Goal: Transaction & Acquisition: Purchase product/service

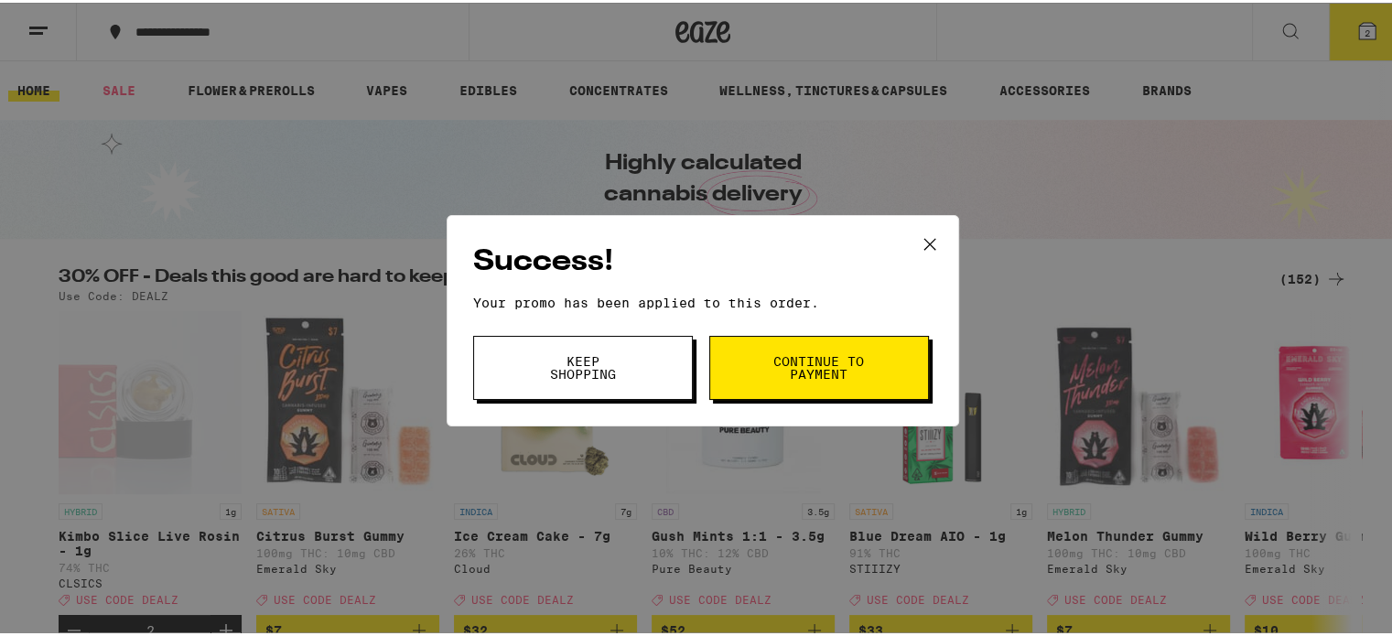
click at [571, 358] on span "Keep Shopping" at bounding box center [582, 365] width 93 height 26
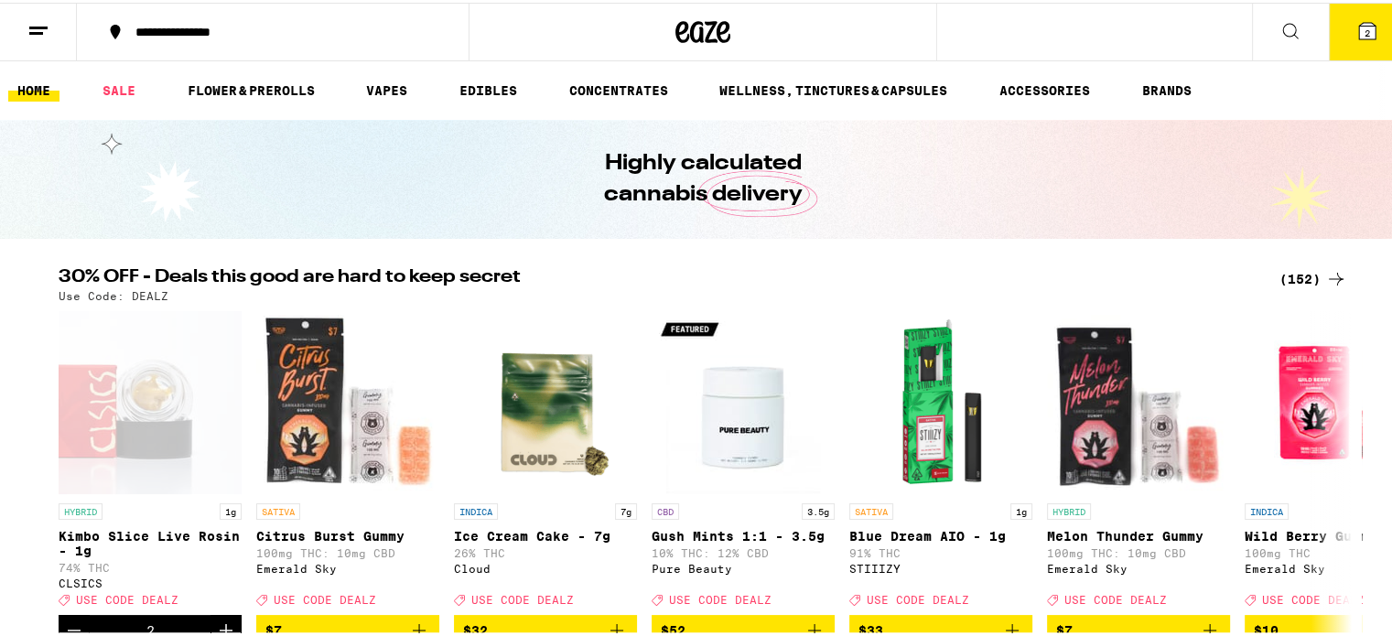
click at [1346, 49] on button "2" at bounding box center [1367, 29] width 77 height 57
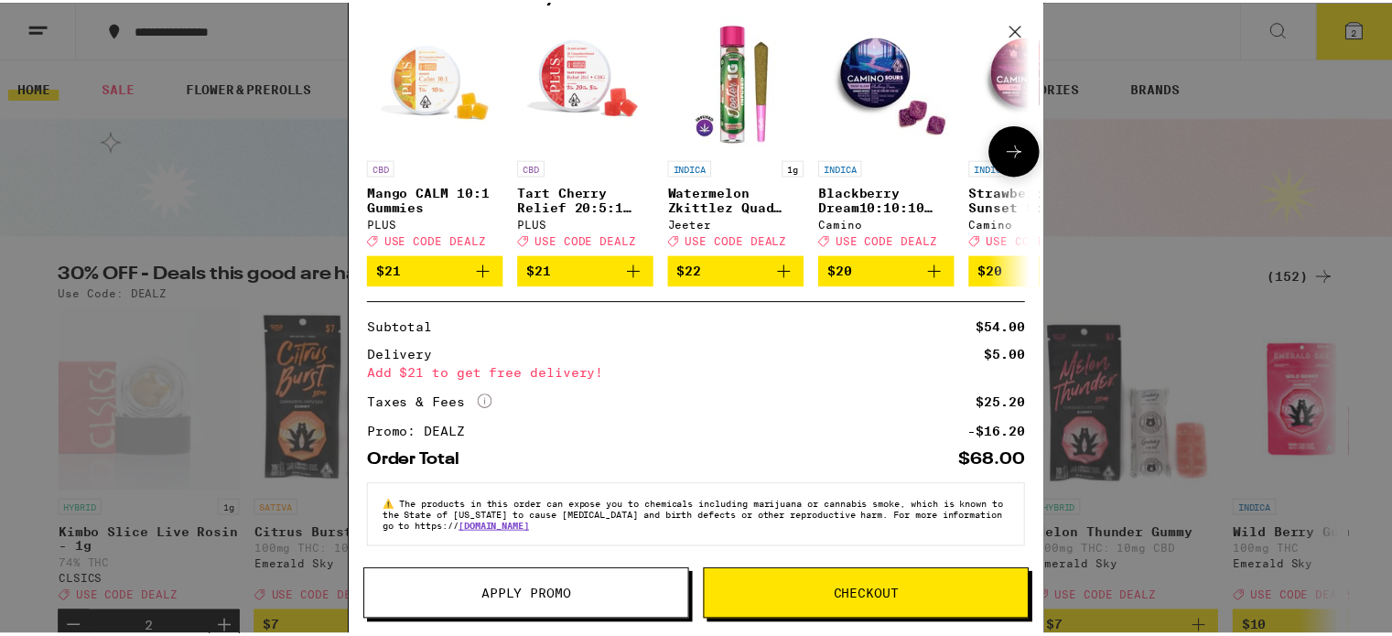
scroll to position [167, 0]
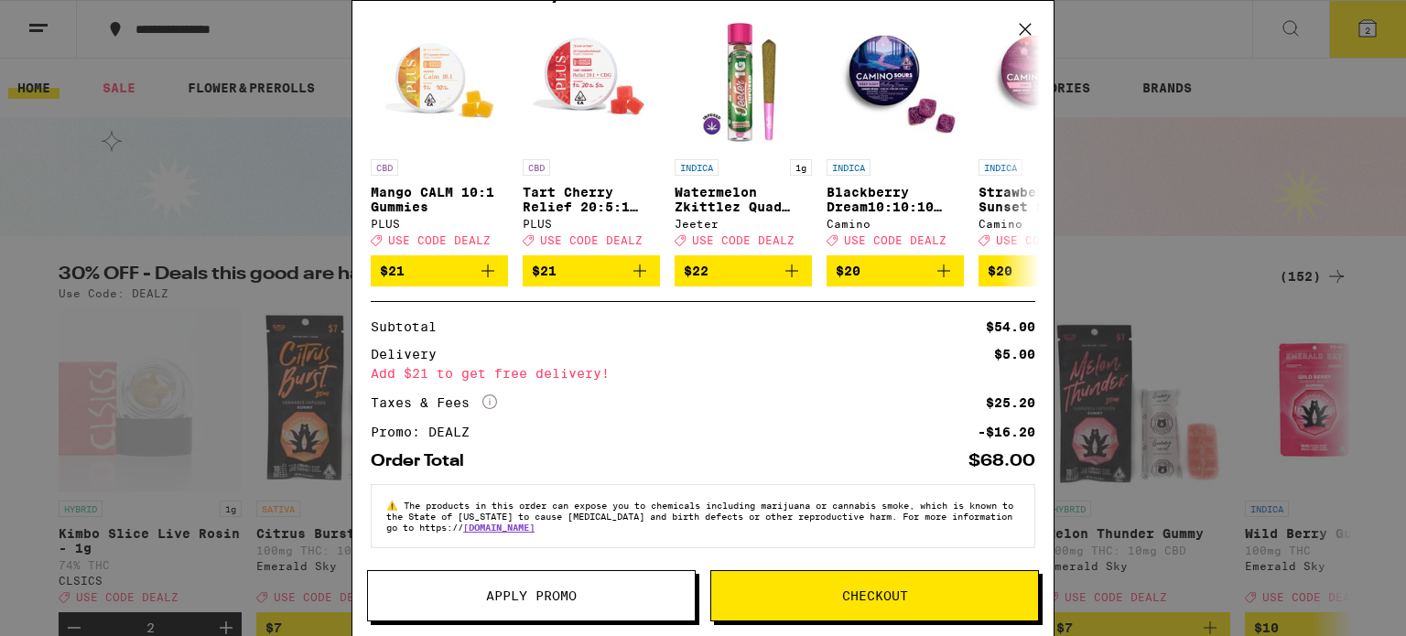
click at [1020, 26] on icon at bounding box center [1024, 29] width 27 height 27
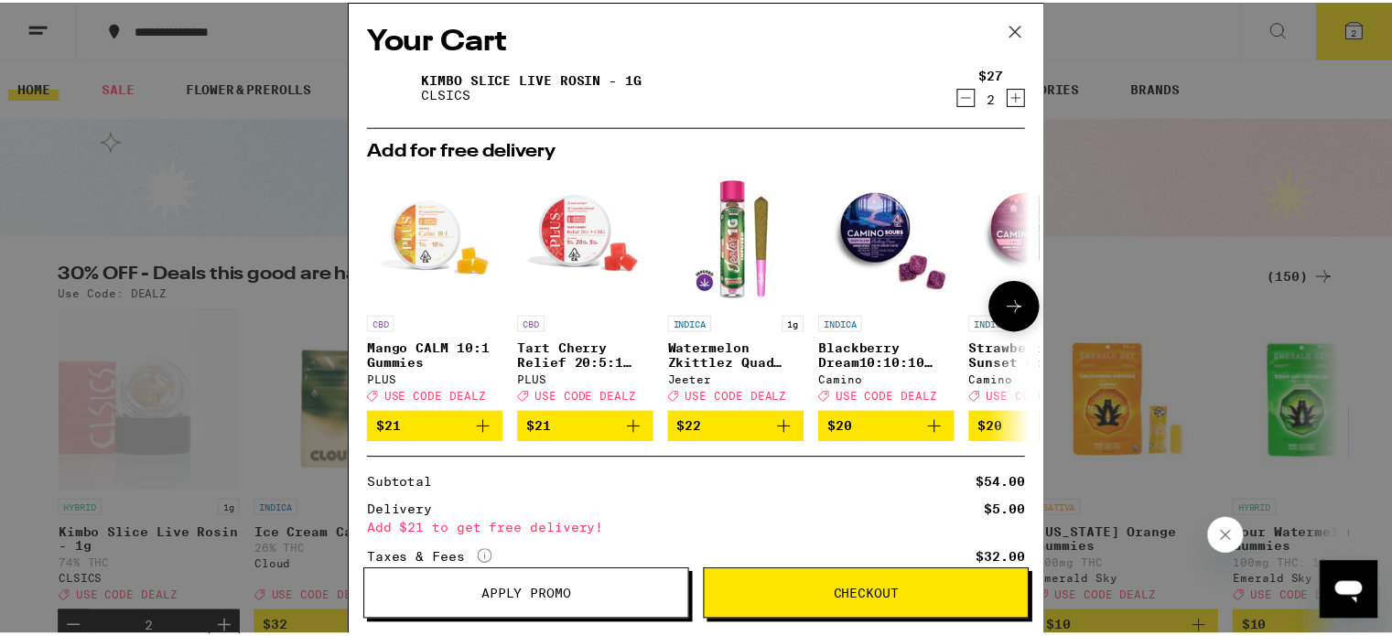
scroll to position [139, 0]
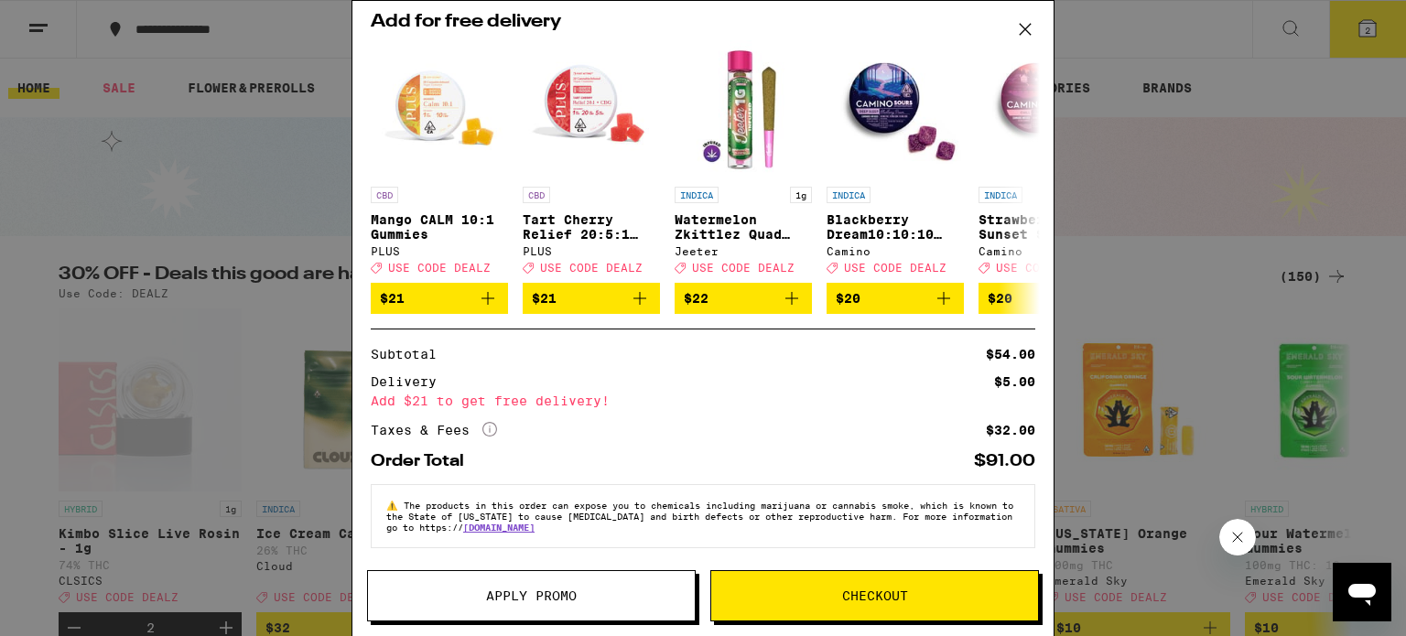
click at [1019, 25] on icon at bounding box center [1024, 29] width 27 height 27
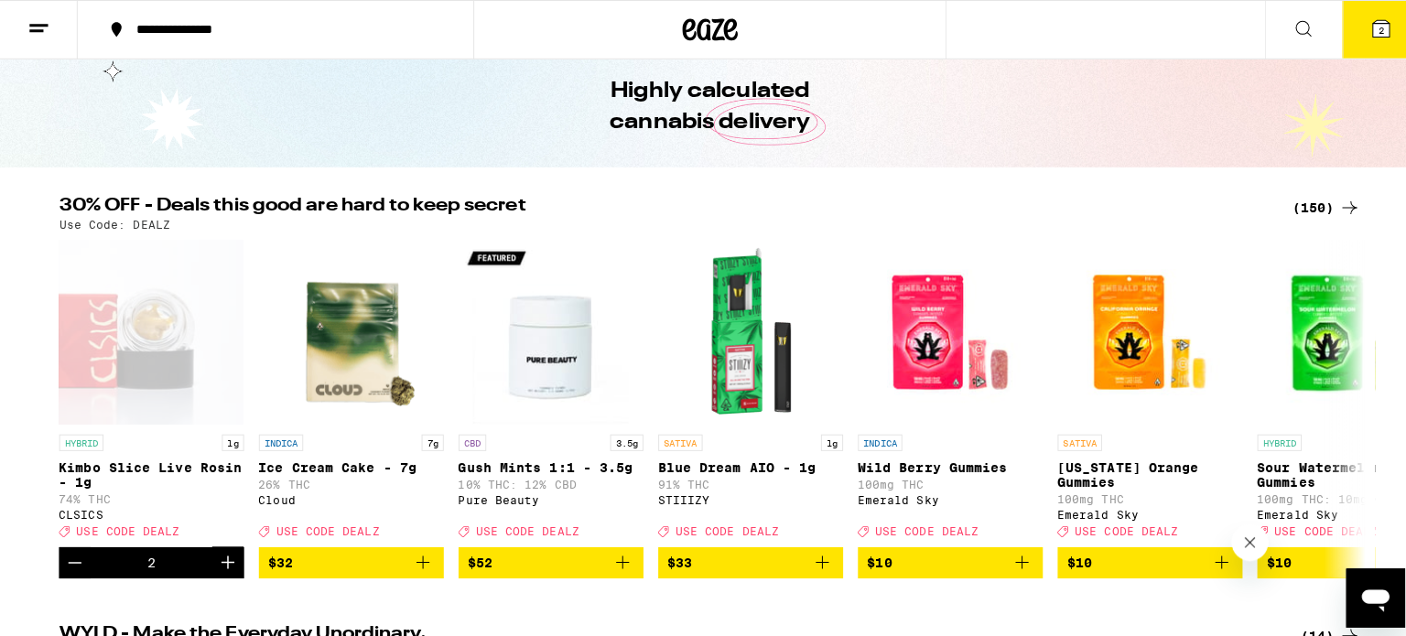
scroll to position [183, 0]
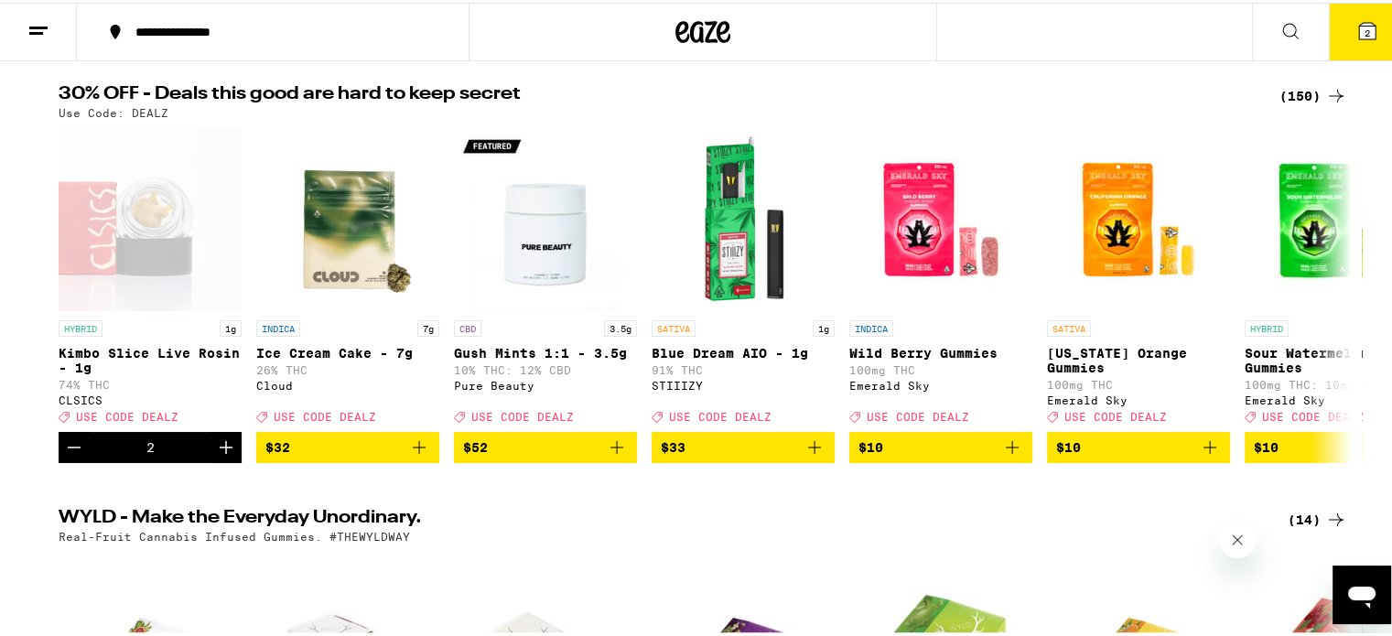
click at [1355, 42] on button "2" at bounding box center [1367, 29] width 77 height 57
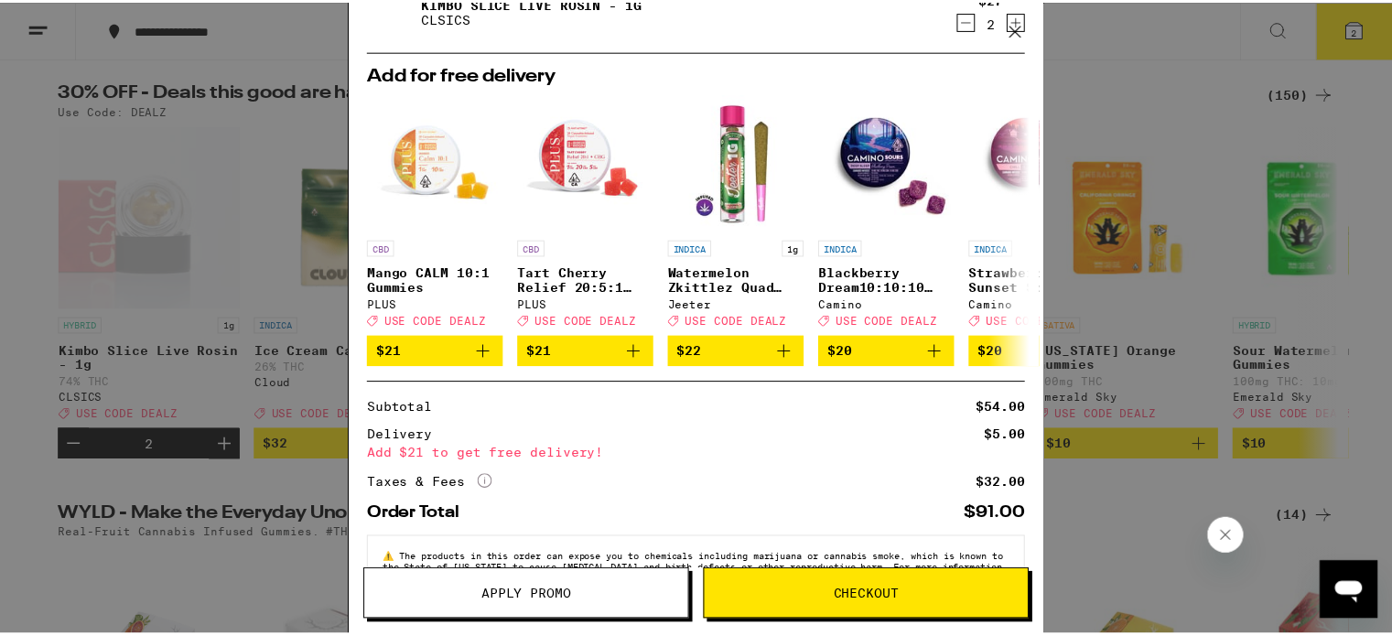
scroll to position [139, 0]
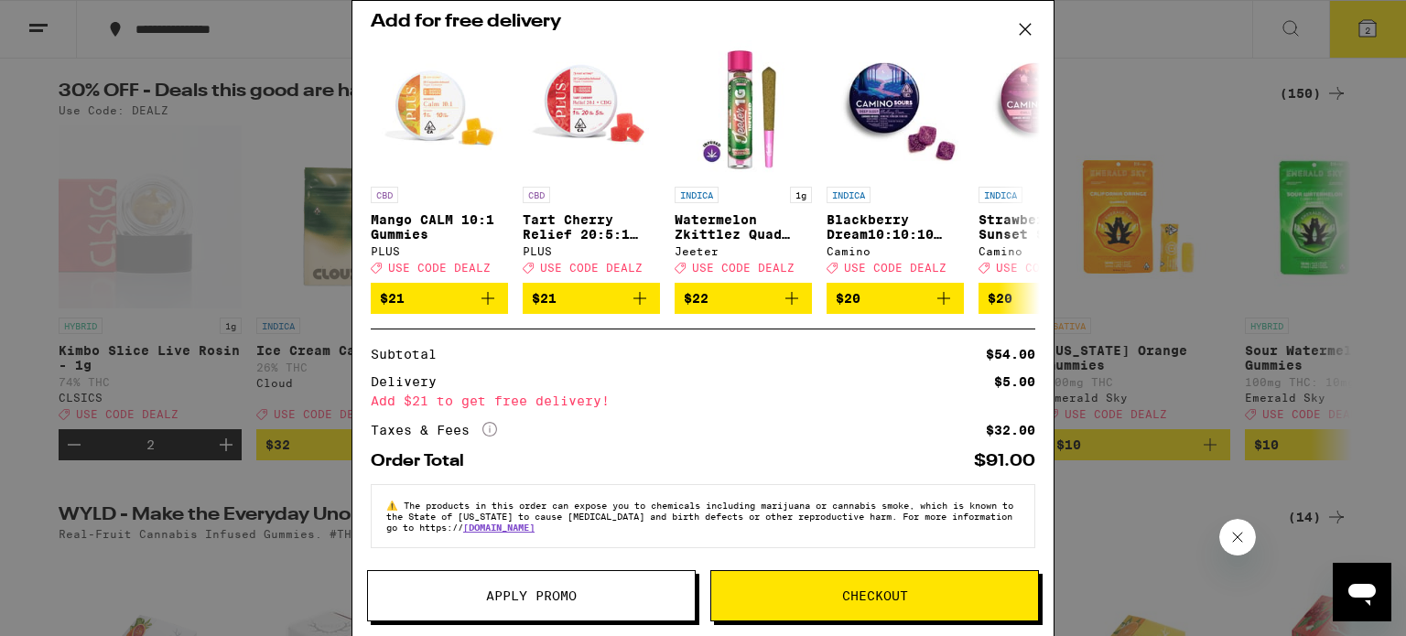
click at [543, 589] on span "Apply Promo" at bounding box center [531, 595] width 91 height 13
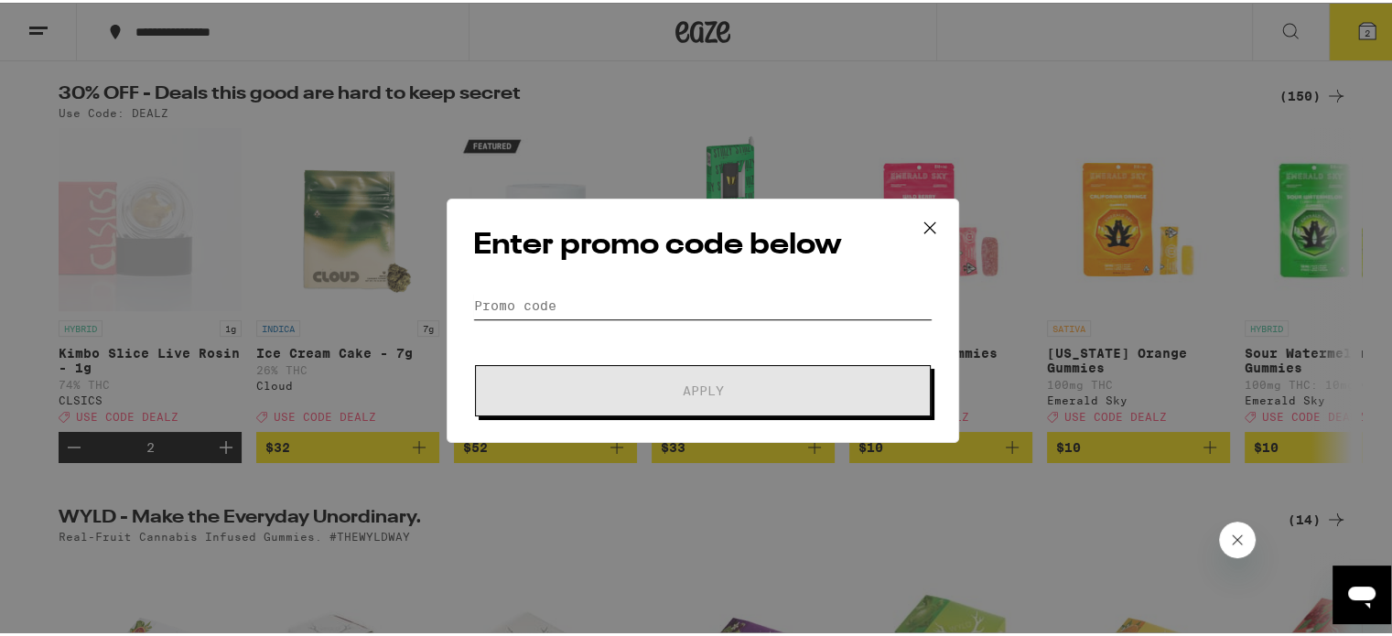
click at [533, 303] on input "Promo Code" at bounding box center [702, 302] width 459 height 27
click at [524, 306] on input "Promo Code" at bounding box center [702, 302] width 459 height 27
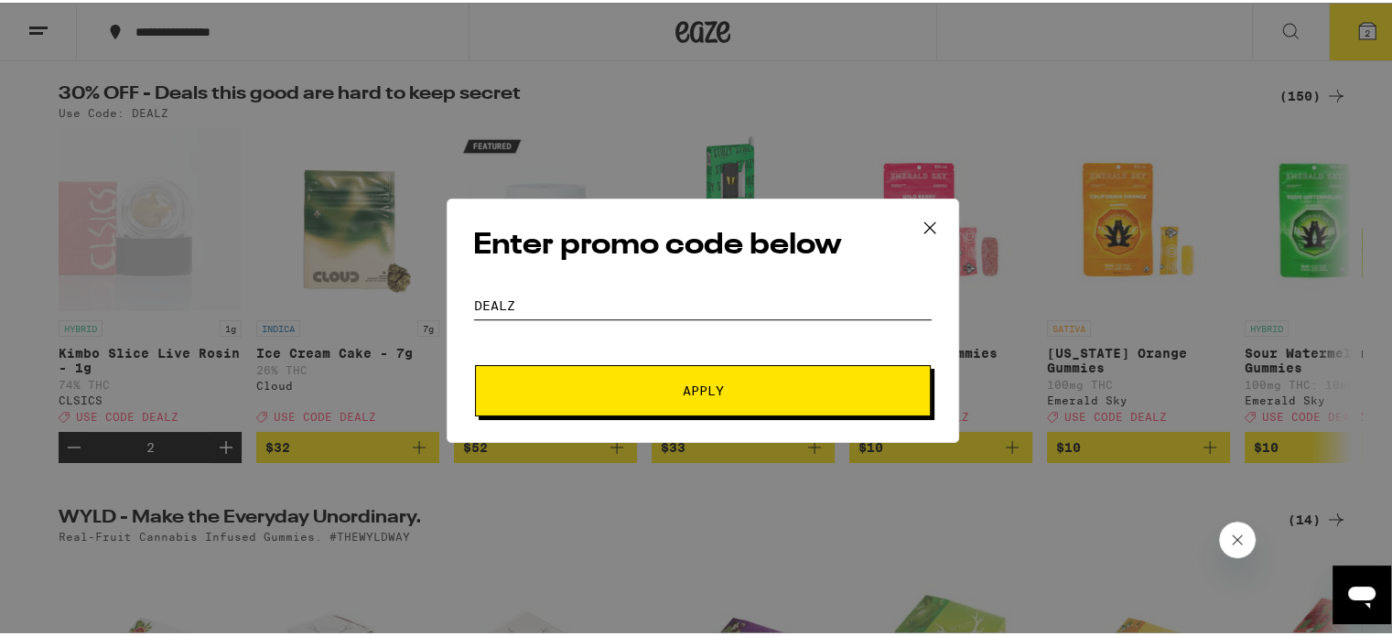
type input "dealz"
click at [597, 383] on span "Apply" at bounding box center [702, 388] width 329 height 13
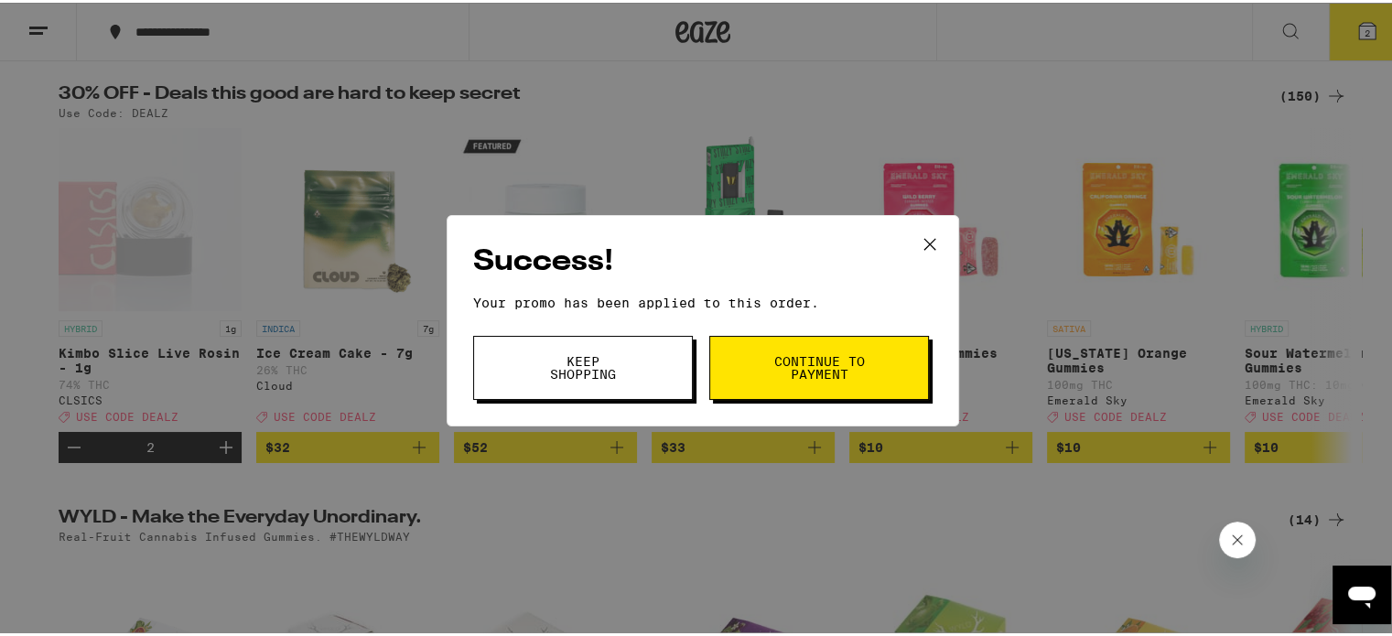
click at [824, 369] on span "Continue to payment" at bounding box center [818, 365] width 93 height 26
